Goal: Task Accomplishment & Management: Use online tool/utility

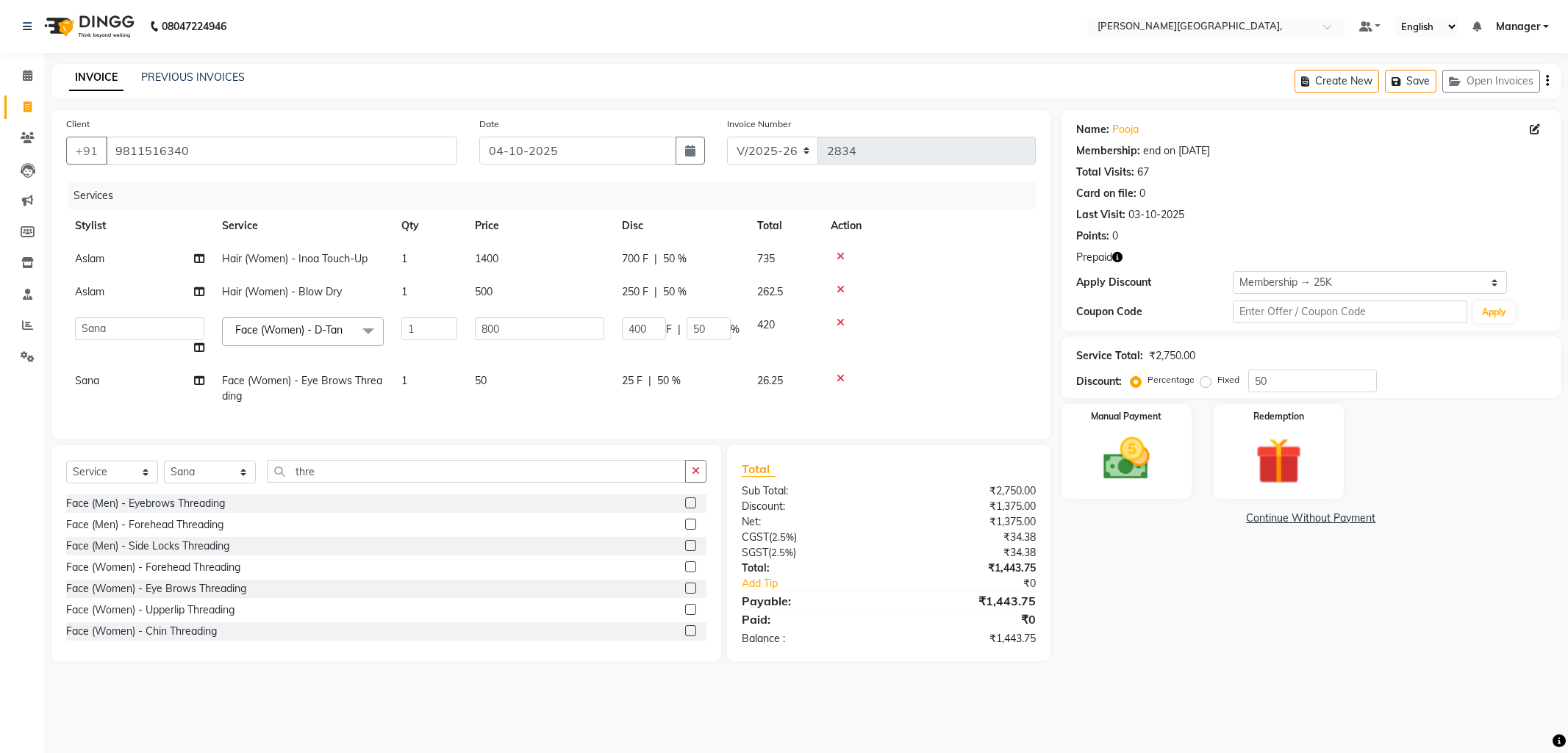
select select "6483"
select select "83621"
select select "service"
select select "83621"
select select "1: Object"
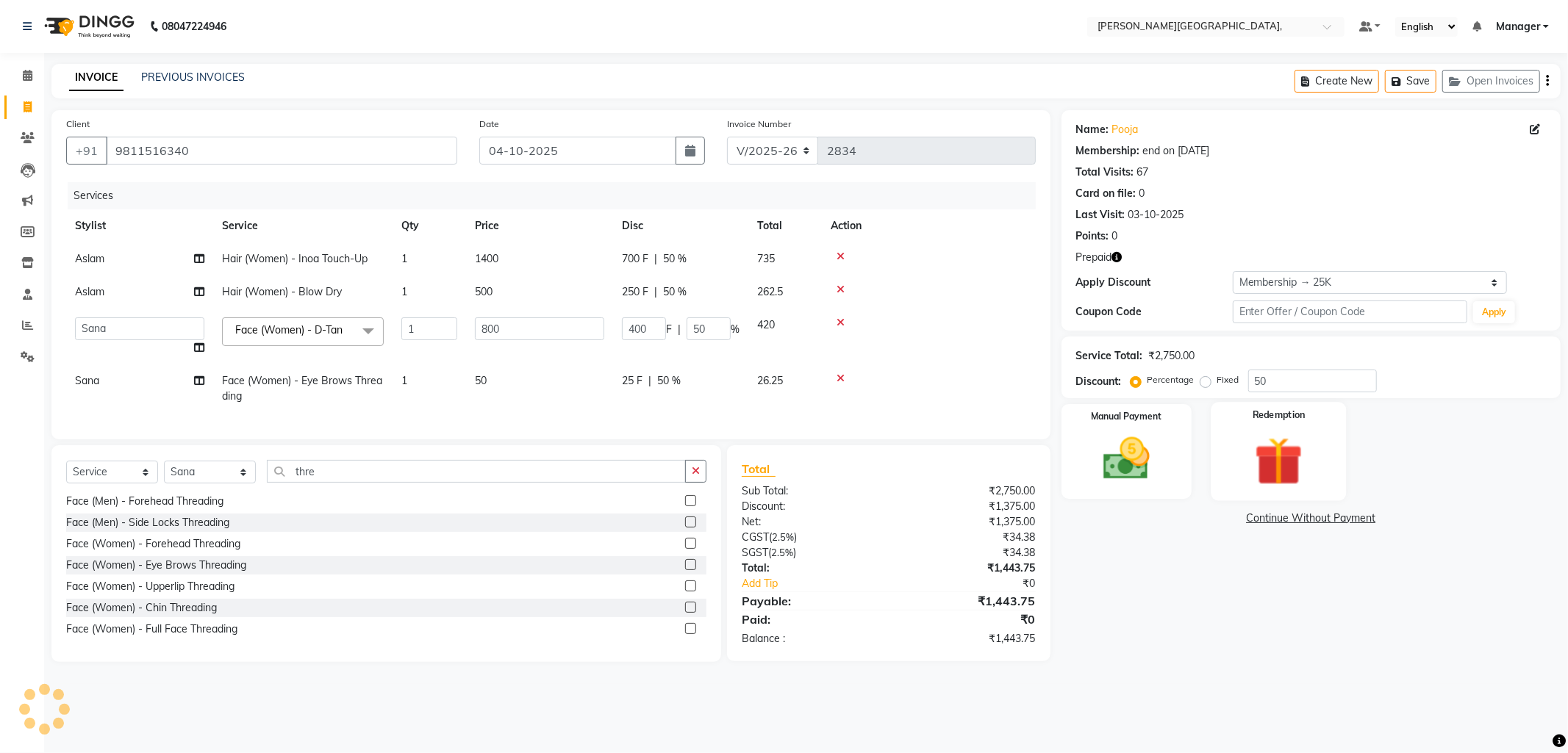
click at [1273, 444] on img at bounding box center [1279, 462] width 79 height 60
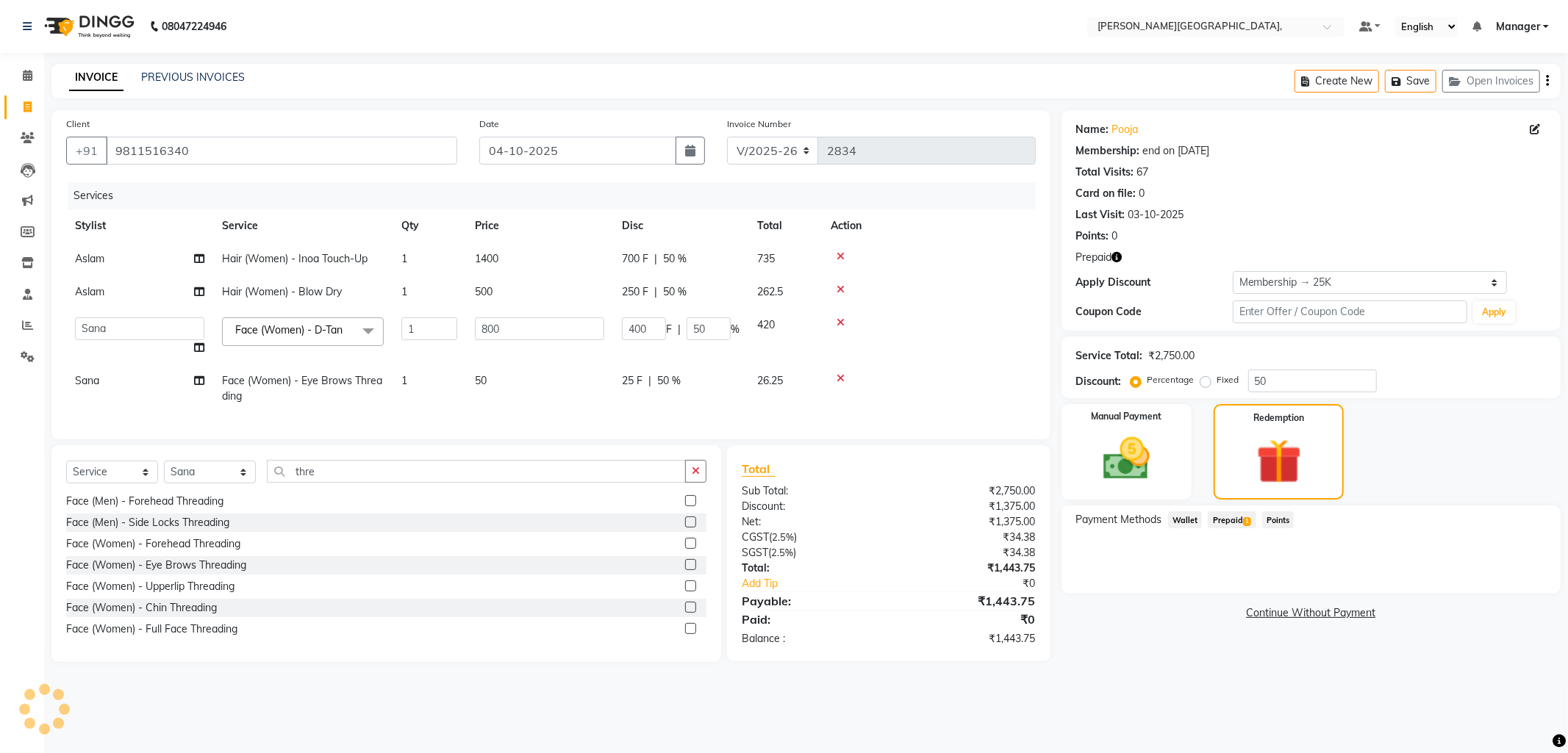
click at [1228, 523] on span "Prepaid 1" at bounding box center [1231, 520] width 48 height 17
click at [665, 378] on span "50 %" at bounding box center [668, 381] width 23 height 15
select select "83621"
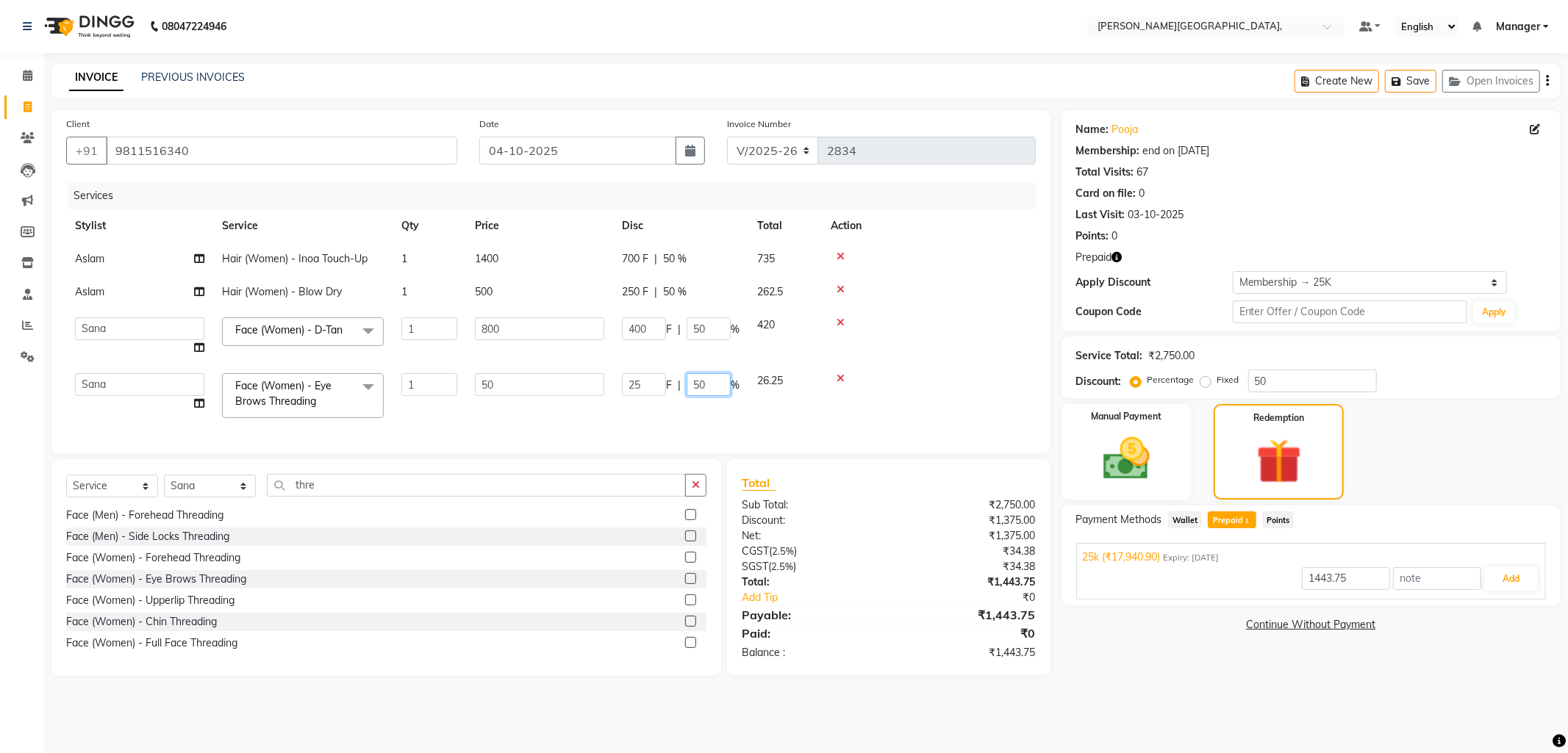
click at [709, 387] on input "50" at bounding box center [708, 385] width 44 height 22
type input "5"
type input "17940.9"
click at [708, 435] on div "Services Stylist Service Qty Price Disc Total Action Aslam Hair (Women) - Inoa …" at bounding box center [551, 311] width 969 height 257
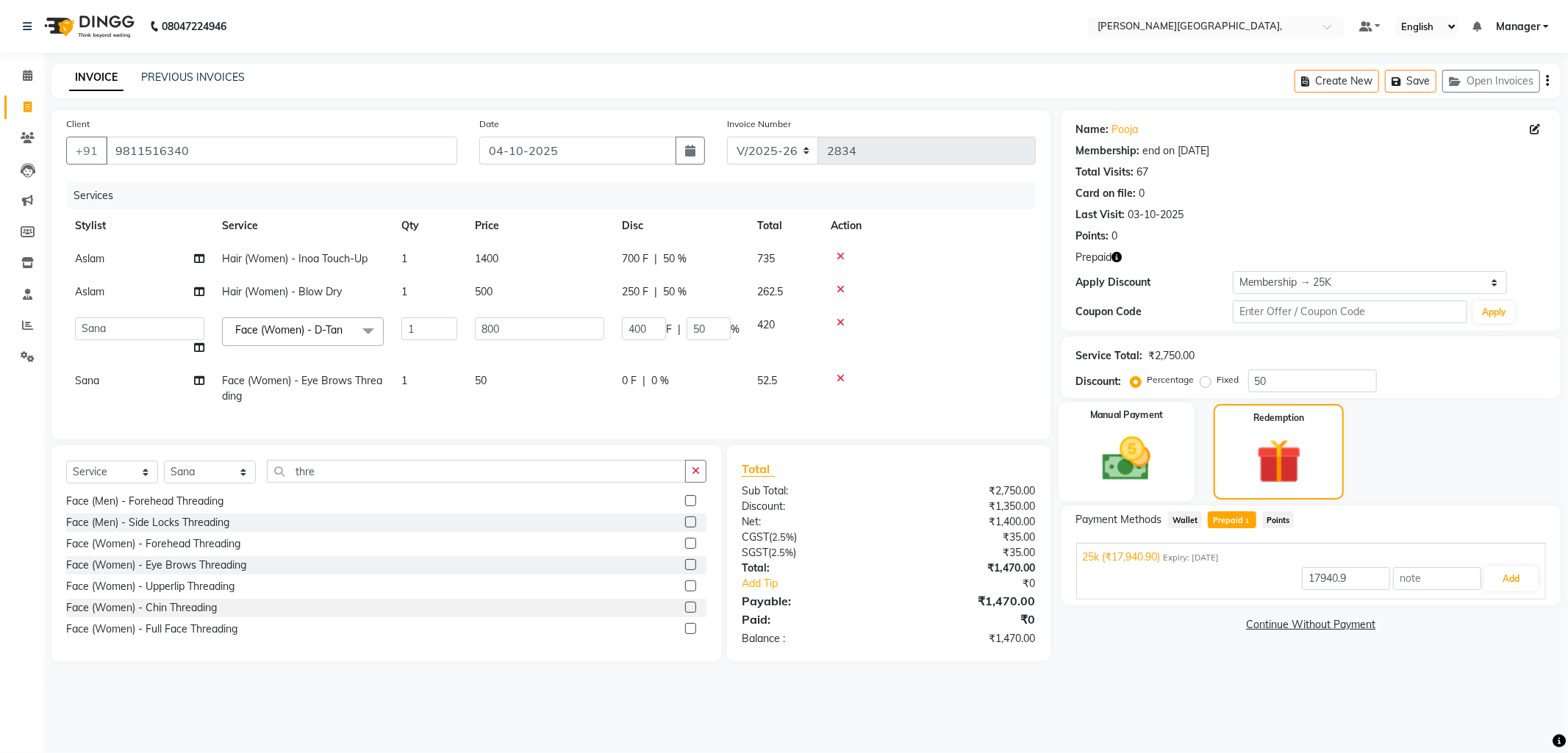
click at [1081, 454] on div "Manual Payment" at bounding box center [1126, 451] width 135 height 100
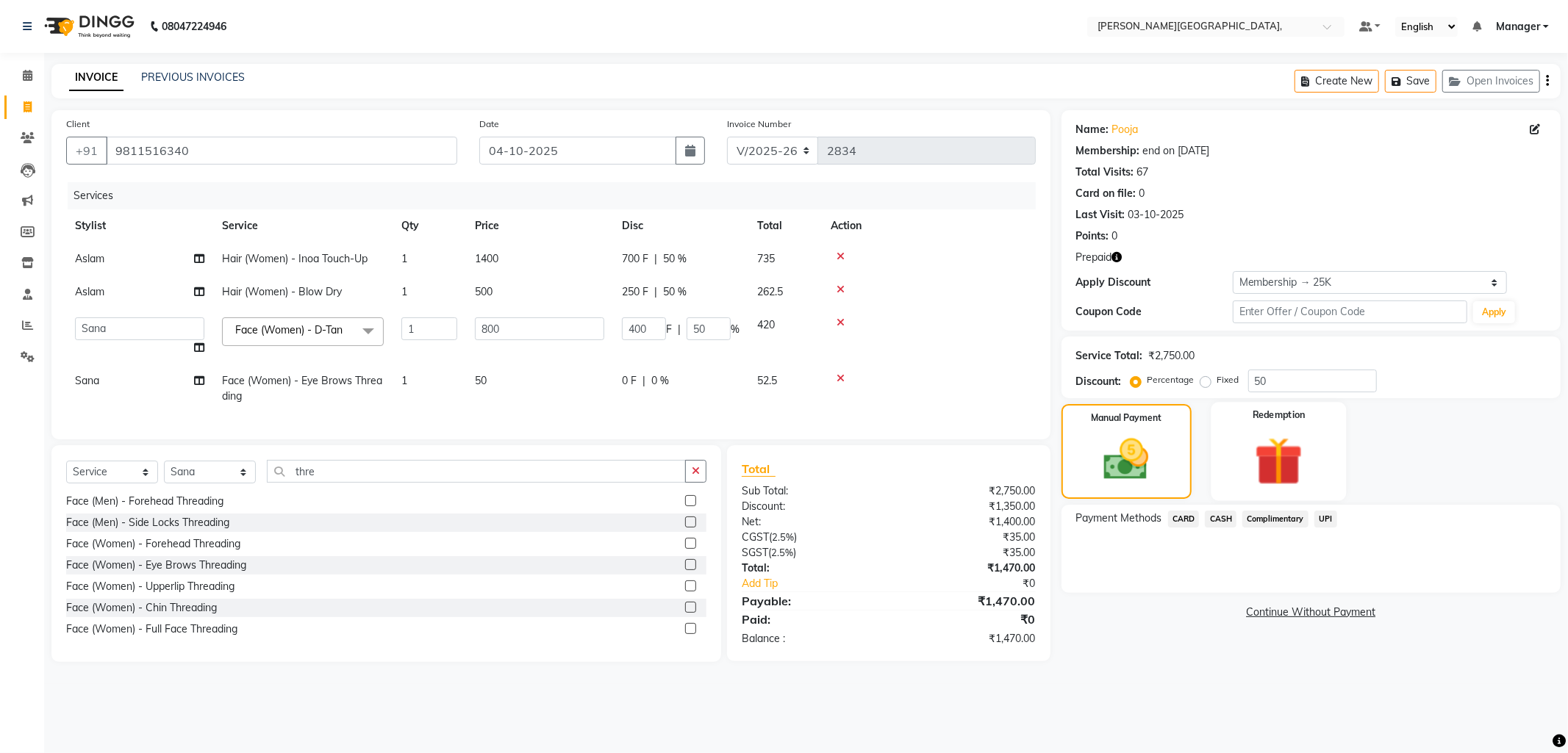
click at [1268, 441] on img at bounding box center [1279, 462] width 79 height 60
